Goal: Information Seeking & Learning: Check status

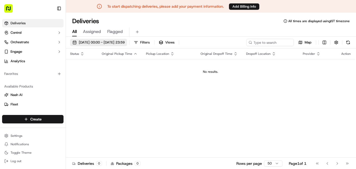
click at [110, 42] on span "13/09/2025 00:00 - 14/09/2025 23:59" at bounding box center [102, 42] width 46 height 5
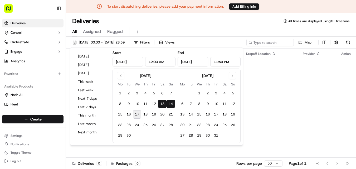
click at [163, 105] on button "13" at bounding box center [162, 104] width 8 height 8
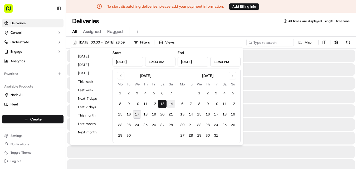
click at [171, 104] on button "14" at bounding box center [170, 104] width 8 height 8
type input "Sep 14, 2025"
click at [187, 18] on div "Deliveries All times are displayed using IST timezone" at bounding box center [211, 21] width 290 height 8
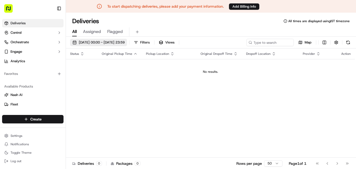
click at [127, 39] on button "[DATE] 00:00 - [DATE] 23:59" at bounding box center [98, 42] width 57 height 7
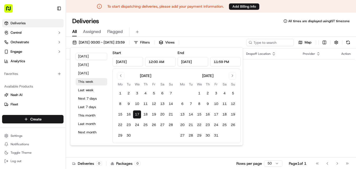
click at [93, 81] on button "This week" at bounding box center [92, 81] width 32 height 7
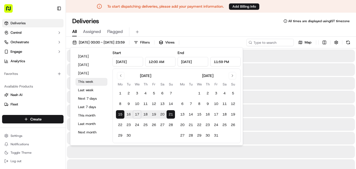
type input "Sep 15, 2025"
type input "[DATE]"
click at [163, 20] on div "Deliveries All times are displayed using IST timezone" at bounding box center [211, 21] width 290 height 8
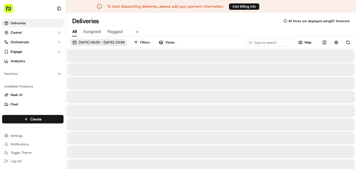
click at [96, 42] on span "[DATE] 00:00 - [DATE] 23:59" at bounding box center [102, 42] width 46 height 5
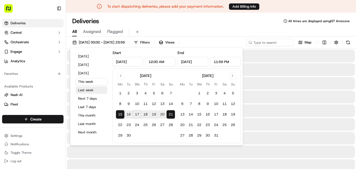
click at [85, 87] on button "Last week" at bounding box center [92, 89] width 32 height 7
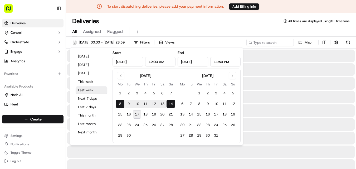
type input "Sep 8, 2025"
type input "Sep 14, 2025"
click at [159, 102] on button "13" at bounding box center [162, 104] width 8 height 8
type input "Sep 13, 2025"
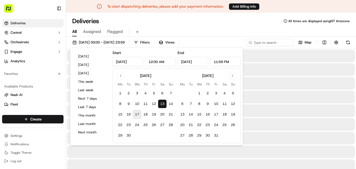
click at [188, 28] on div "All Assigned Flagged" at bounding box center [211, 31] width 290 height 9
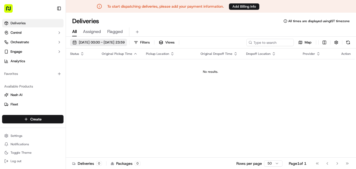
click at [121, 41] on span "[DATE] 00:00 - [DATE] 23:59" at bounding box center [102, 42] width 46 height 5
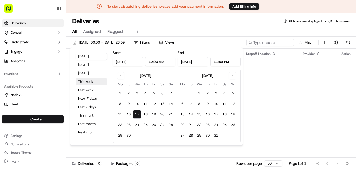
click at [83, 82] on button "This week" at bounding box center [92, 81] width 32 height 7
type input "[DATE]"
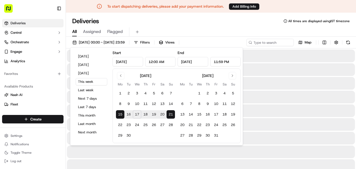
click at [165, 22] on div "Deliveries All times are displayed using IST timezone" at bounding box center [211, 21] width 290 height 8
